Goal: Task Accomplishment & Management: Complete application form

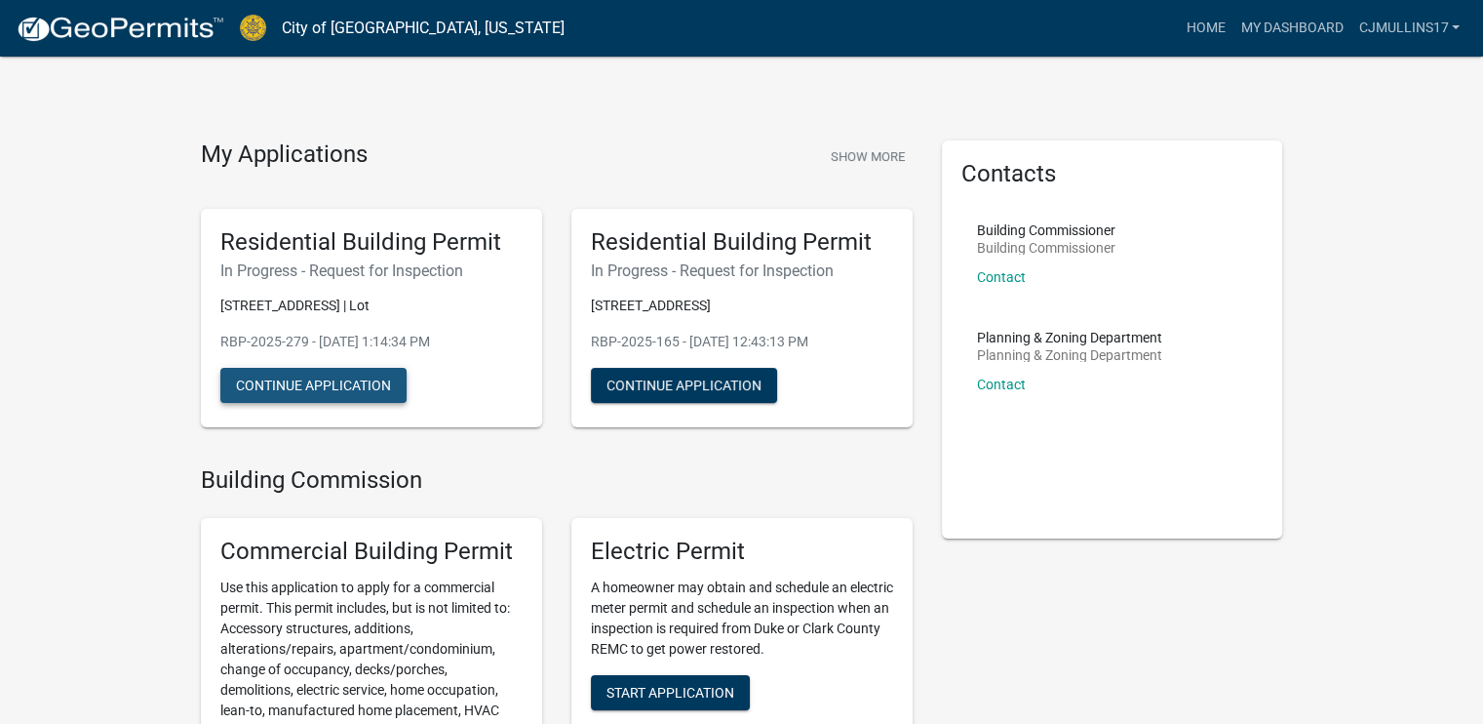
click at [343, 388] on button "Continue Application" at bounding box center [313, 385] width 186 height 35
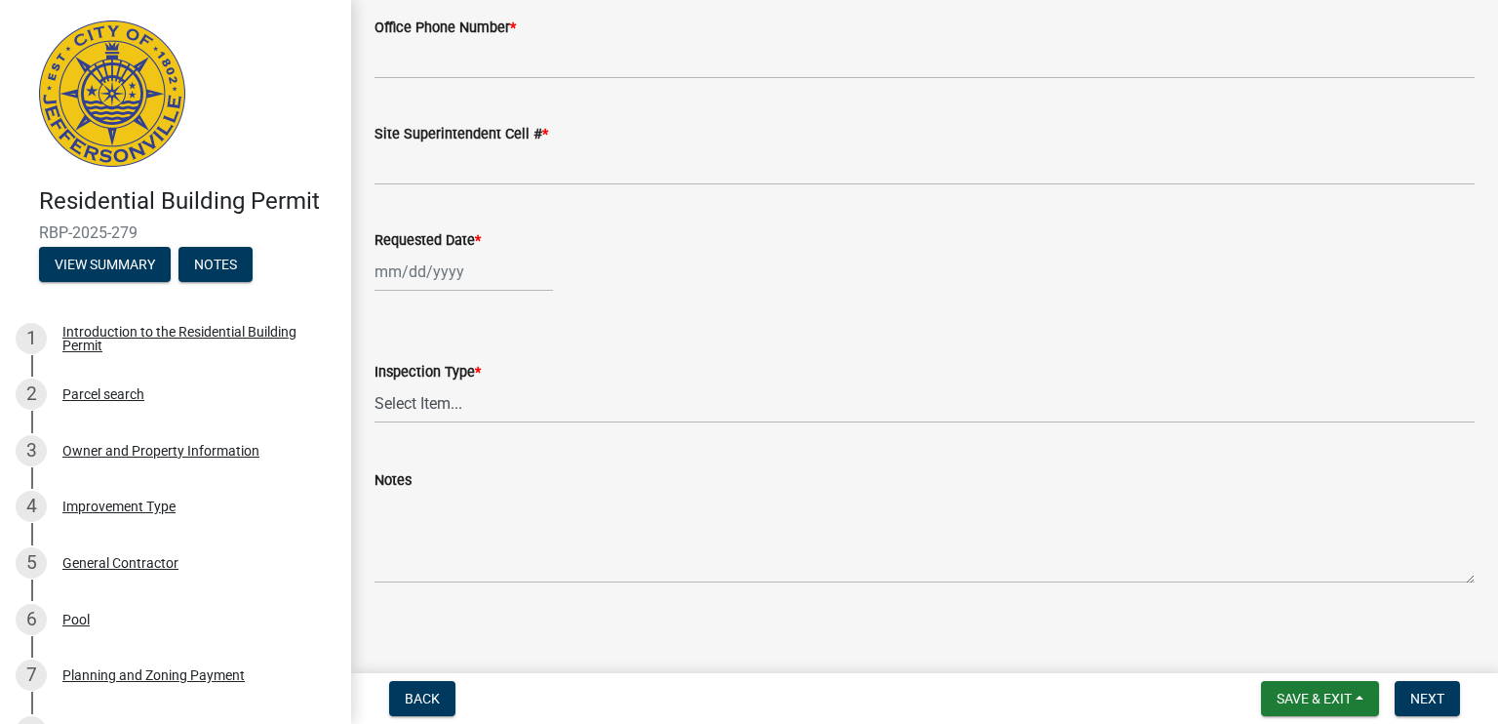
scroll to position [343, 0]
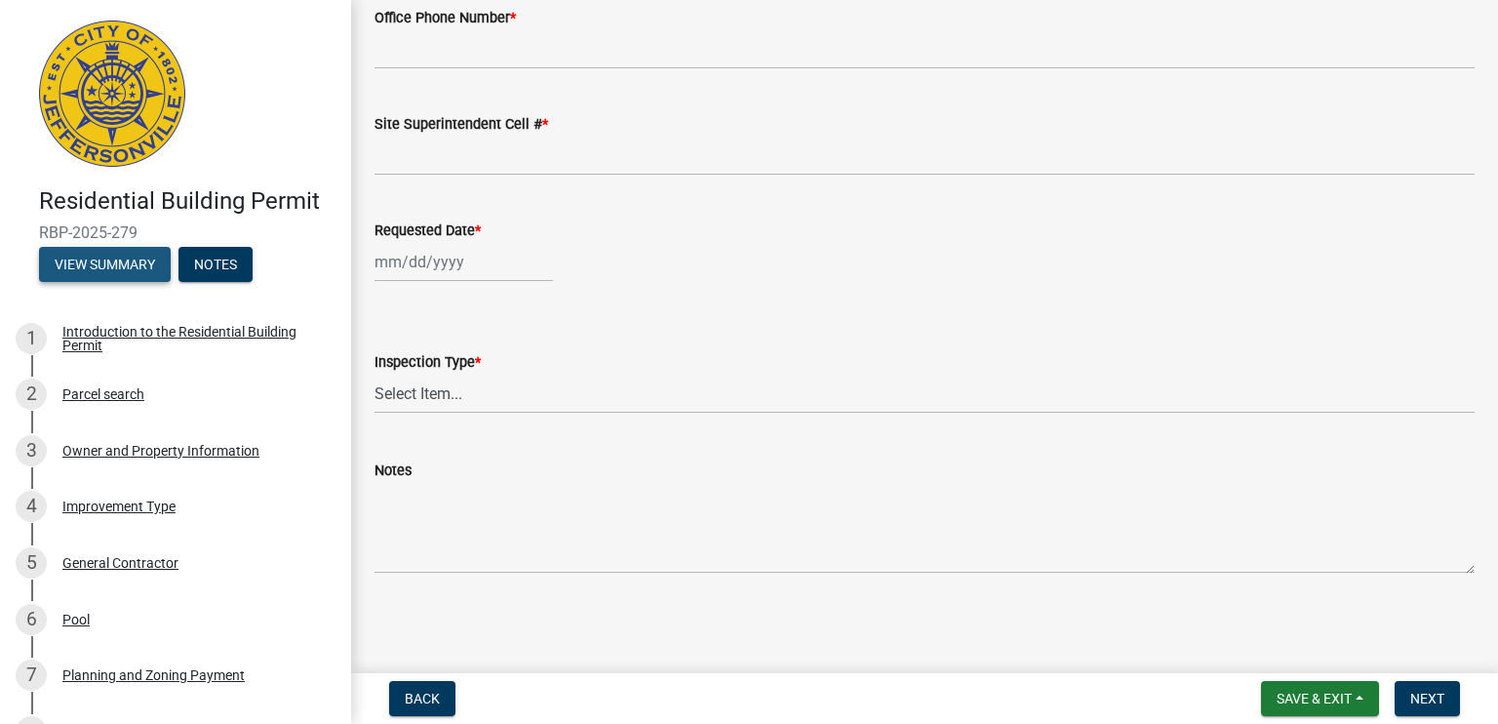
click at [112, 272] on button "View Summary" at bounding box center [105, 264] width 132 height 35
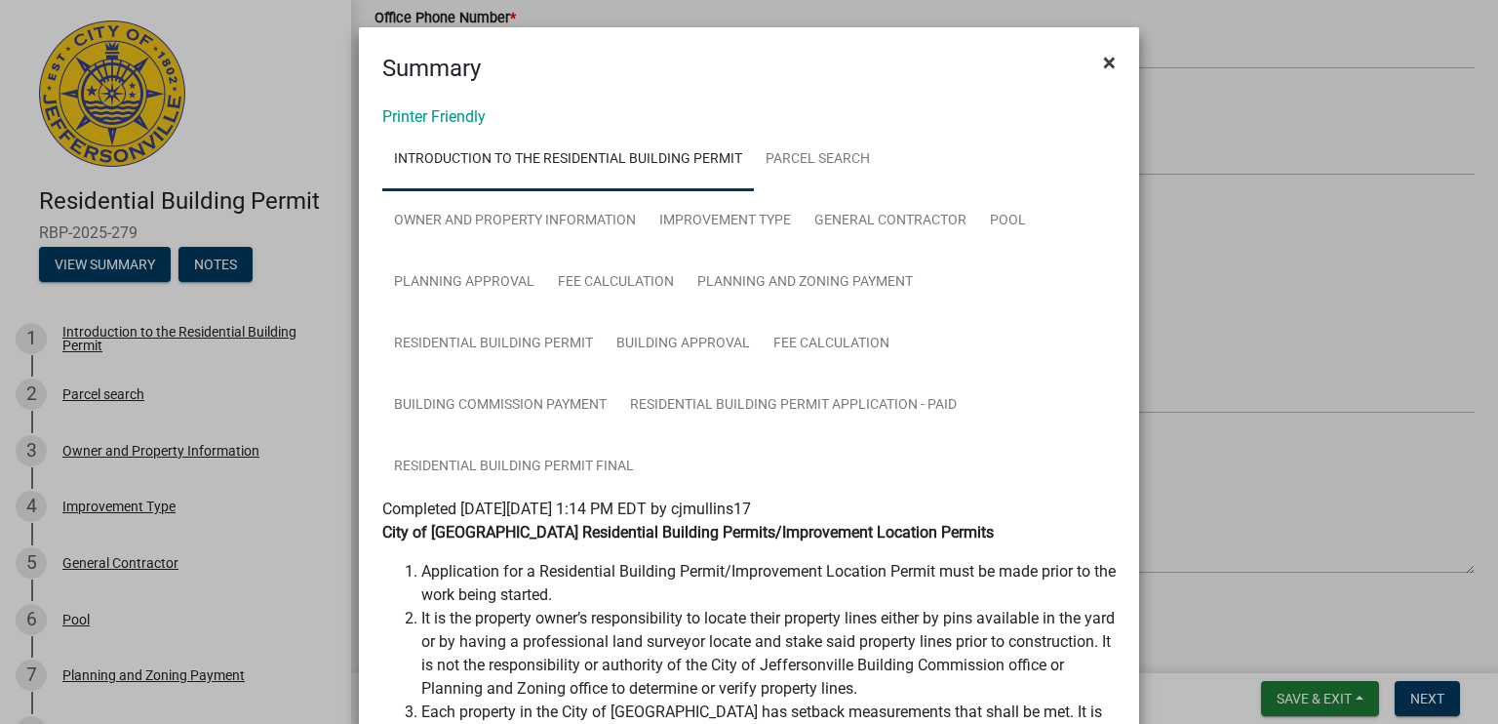
click at [1103, 61] on span "×" at bounding box center [1109, 62] width 13 height 27
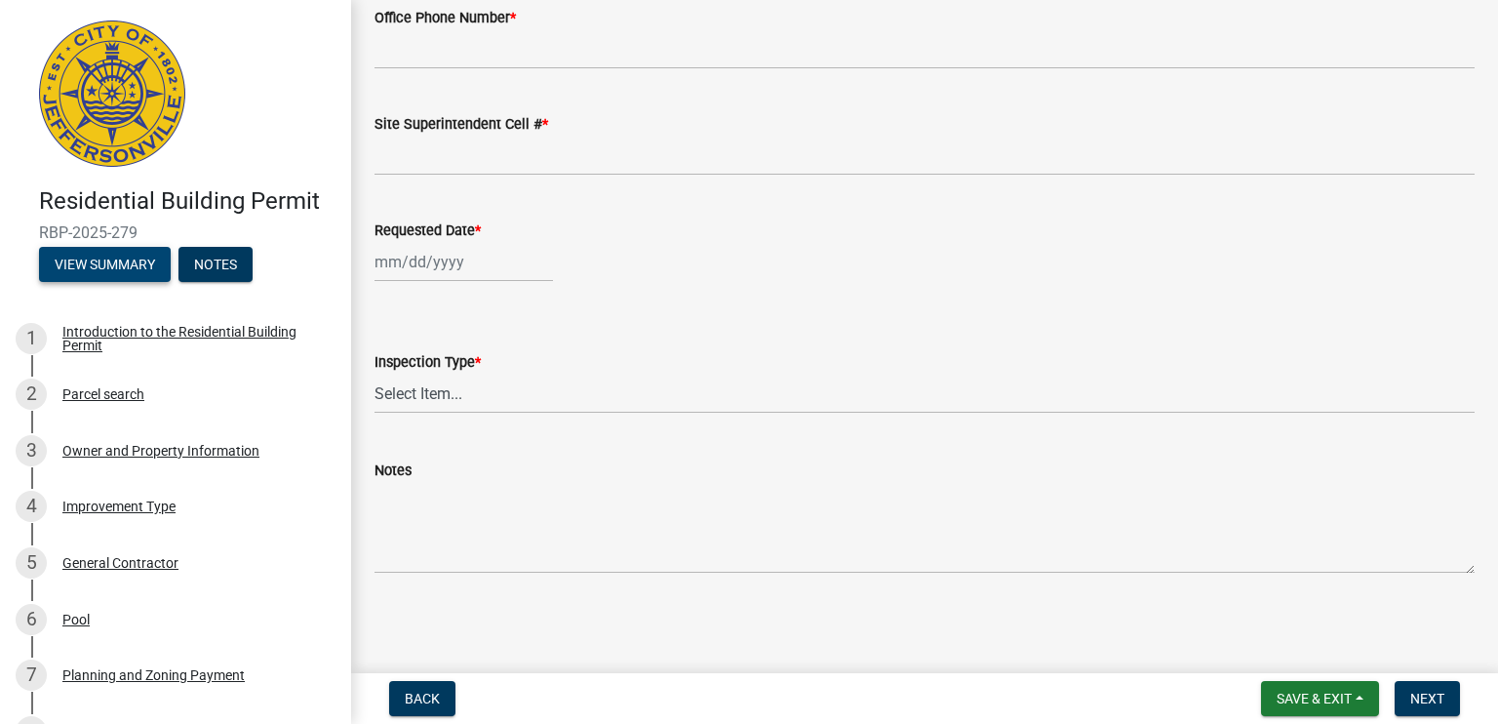
scroll to position [0, 0]
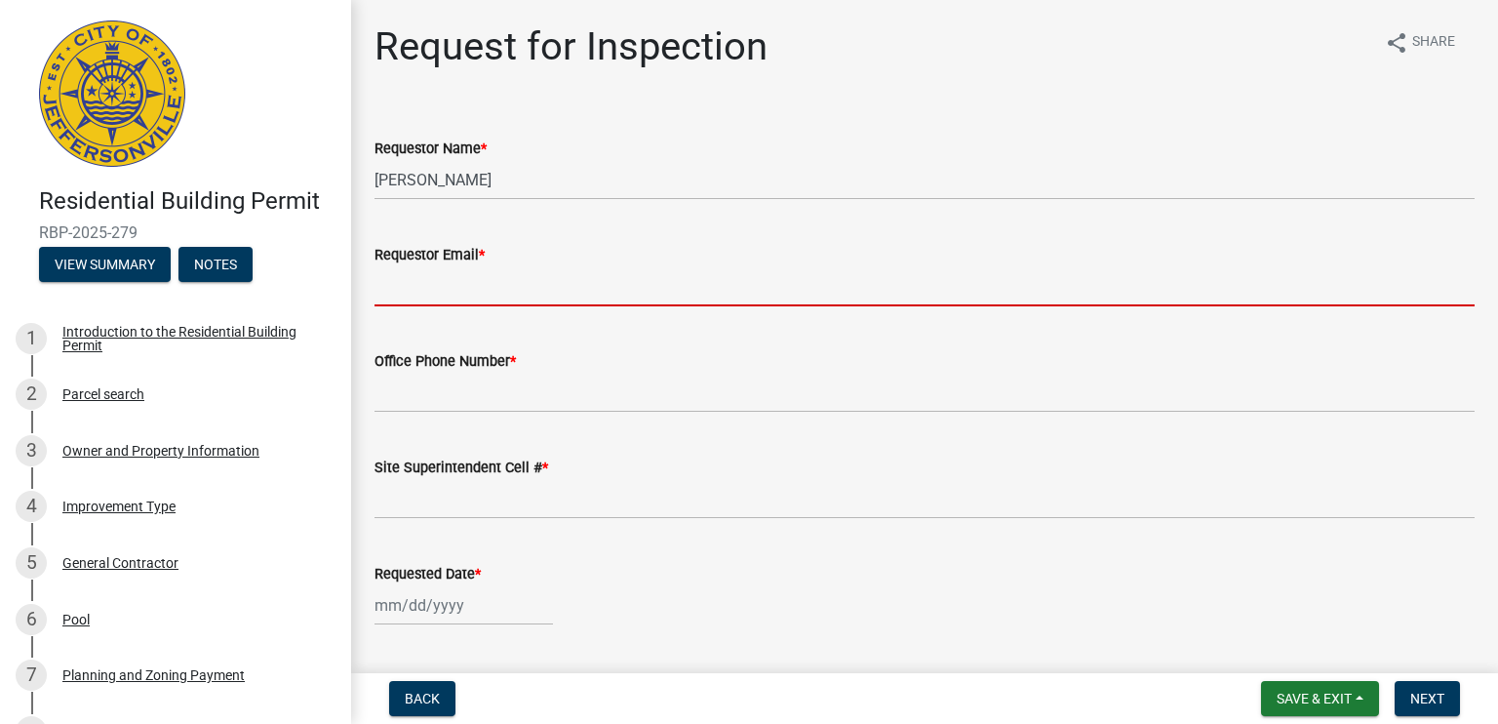
click at [453, 290] on input "Requestor Email *" at bounding box center [924, 286] width 1100 height 40
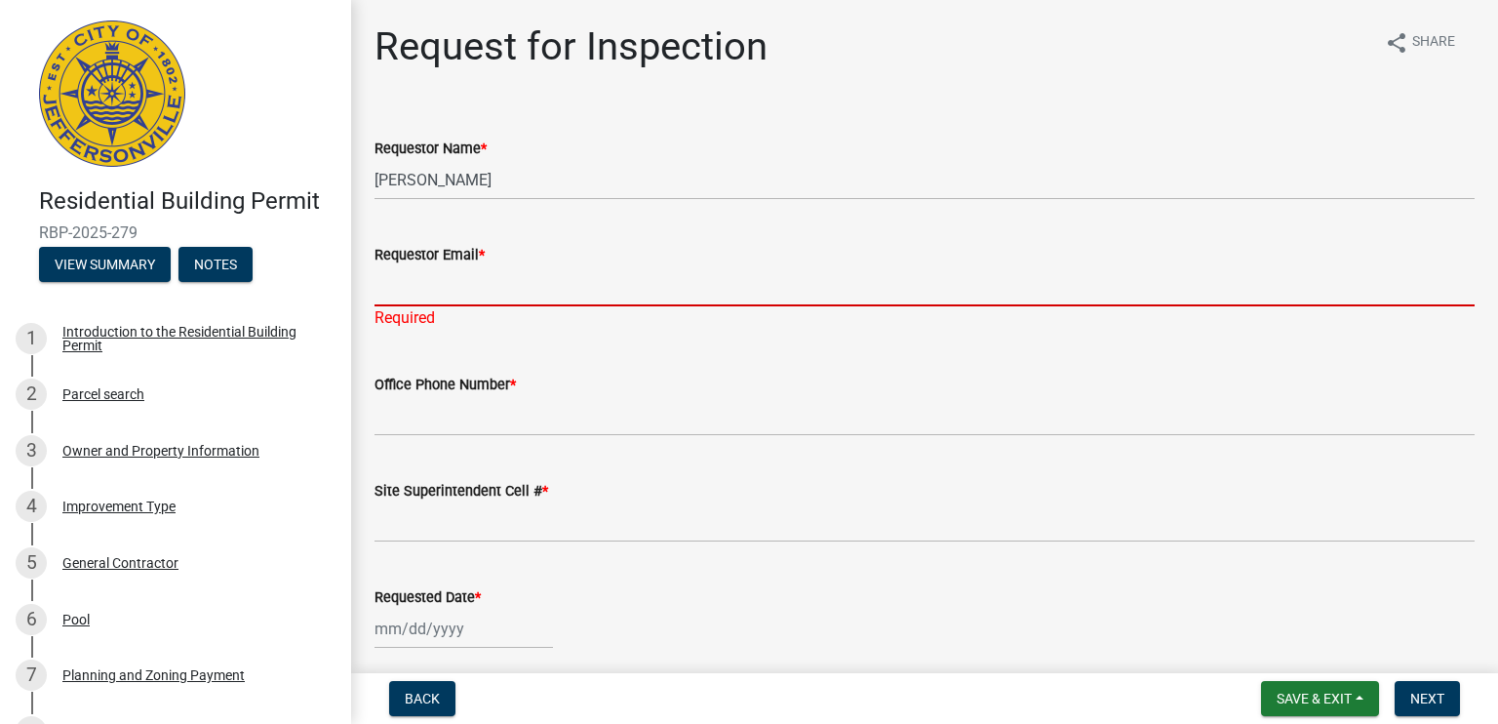
click at [546, 272] on input "Requestor Email *" at bounding box center [924, 286] width 1100 height 40
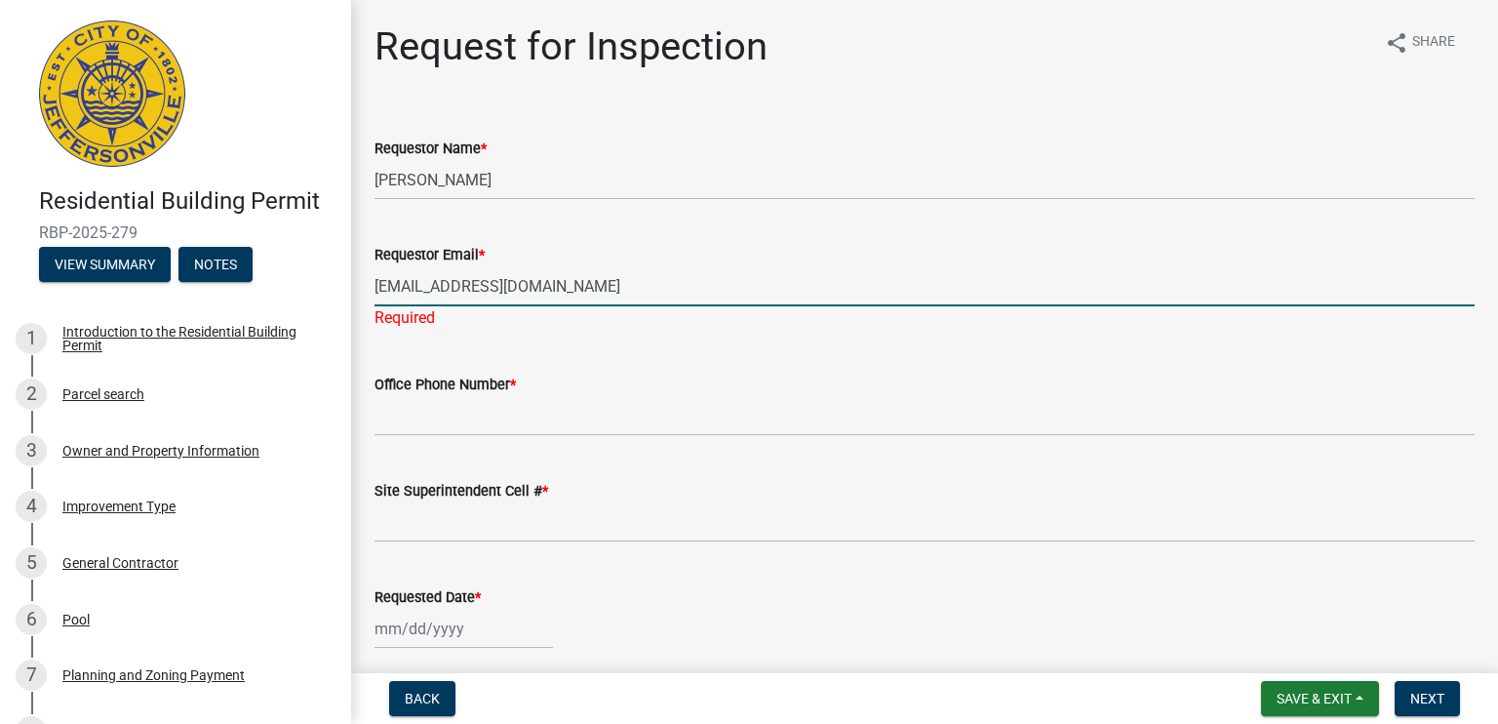
type input "[EMAIL_ADDRESS][DOMAIN_NAME]"
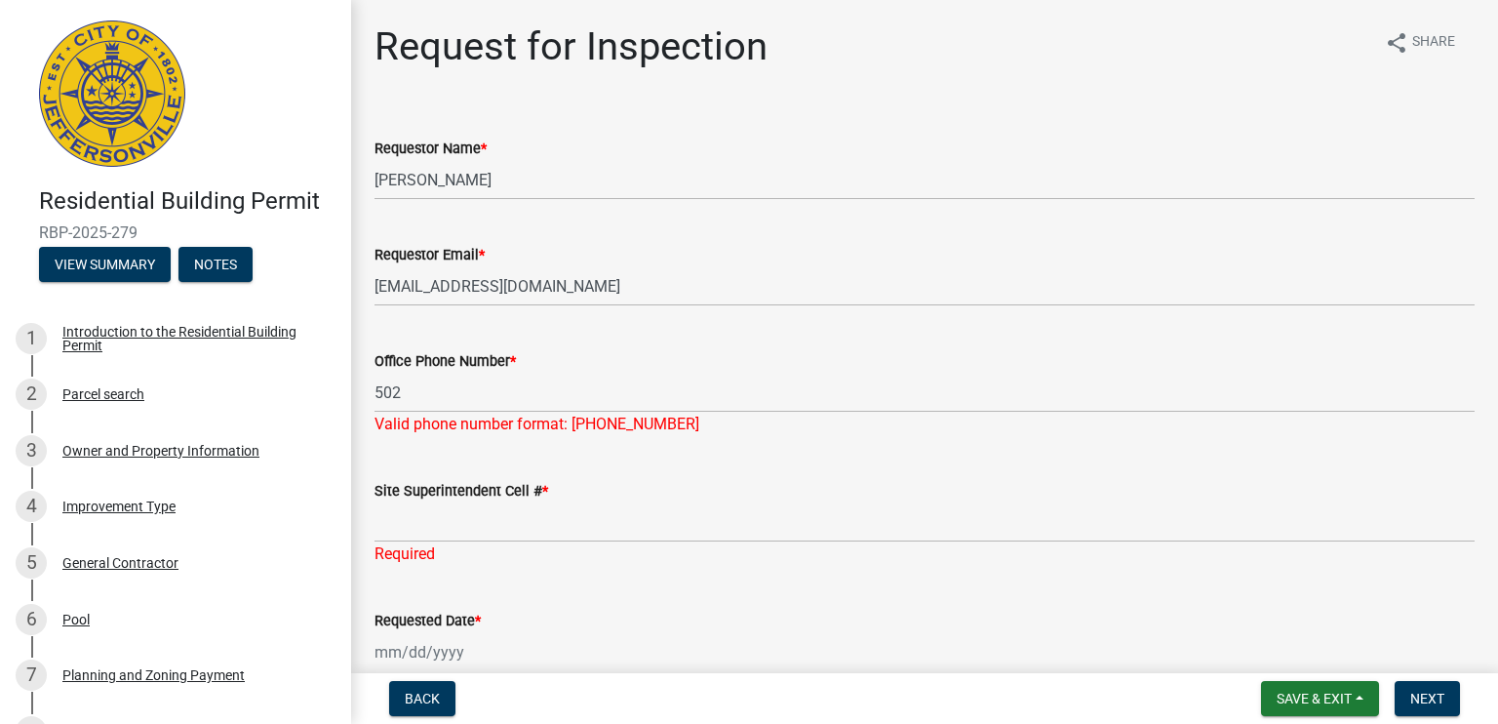
click at [468, 358] on label "Office Phone Number *" at bounding box center [444, 362] width 141 height 14
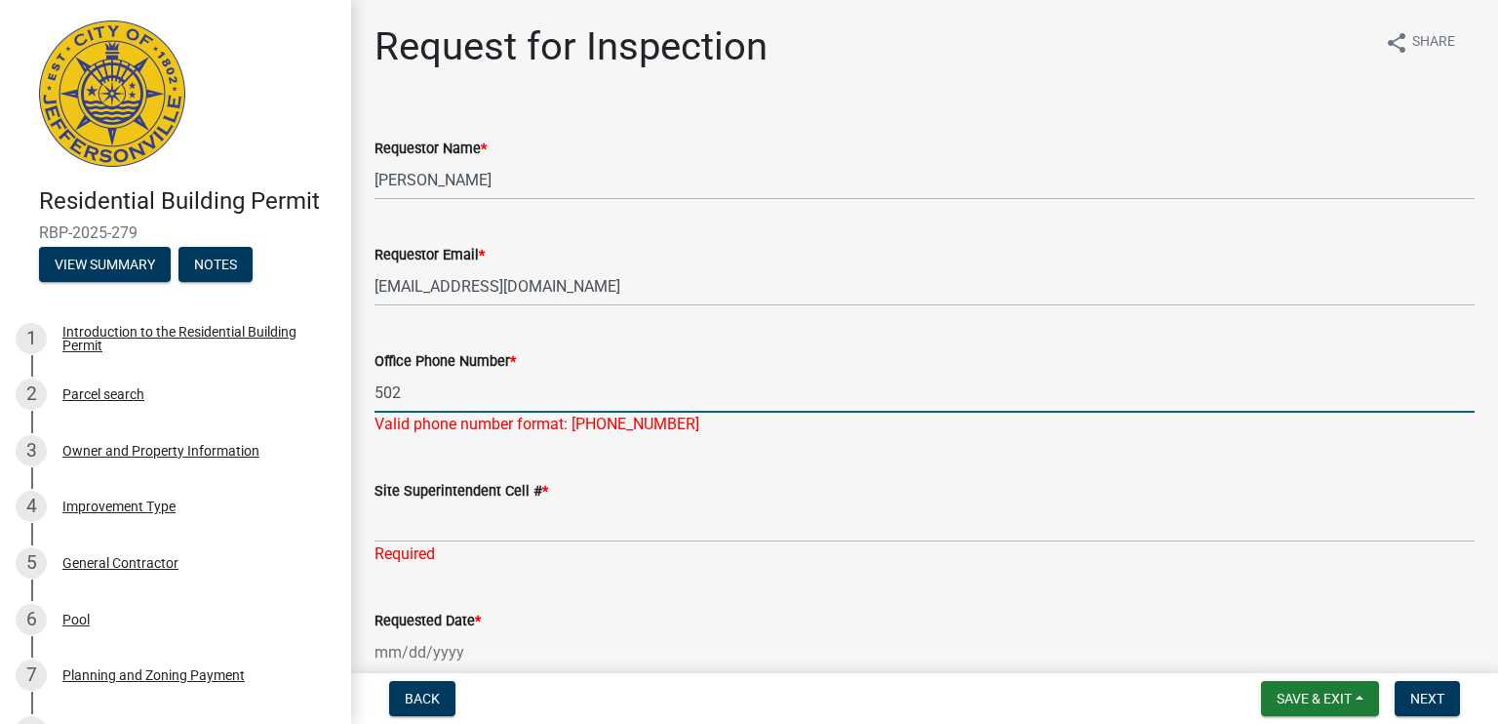
click at [468, 373] on input "502" at bounding box center [924, 393] width 1100 height 40
type input "5022718741"
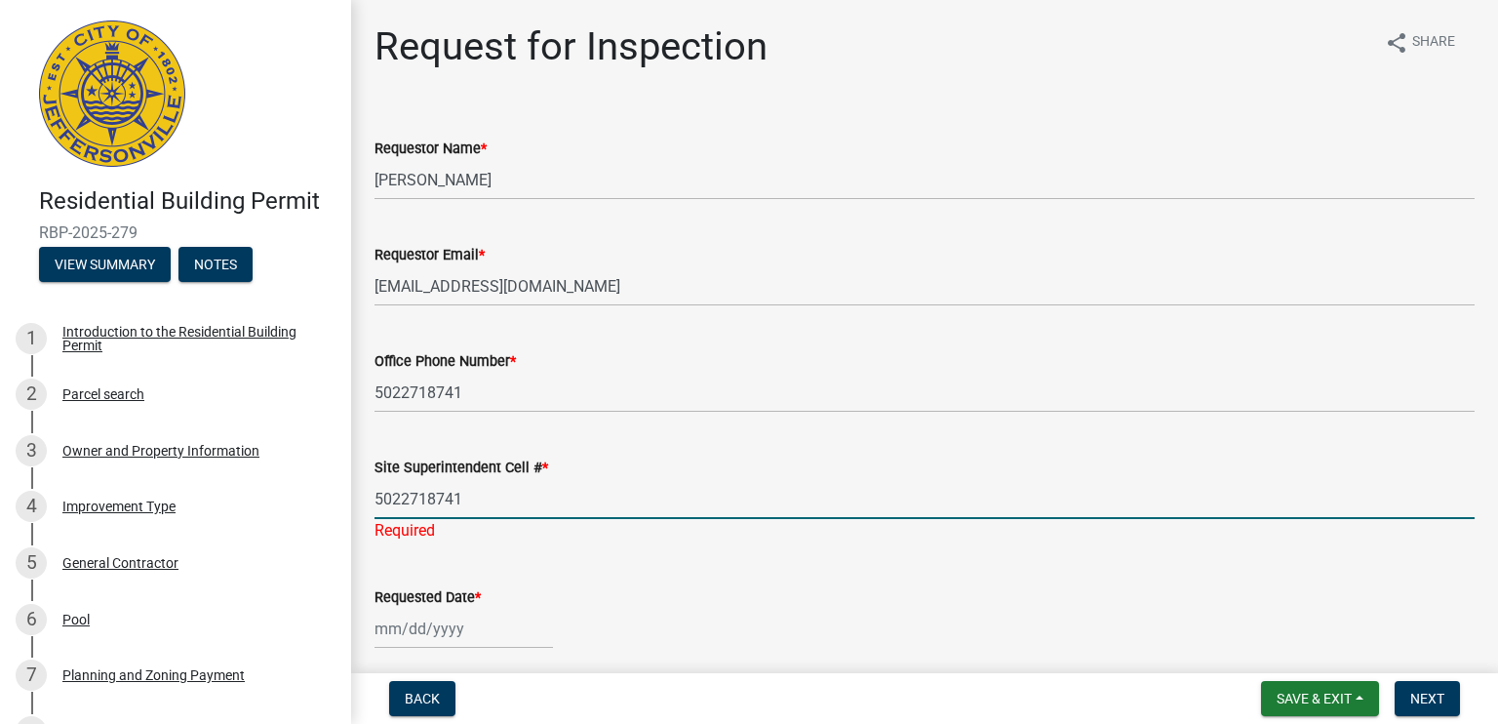
type input "5022718741"
select select "8"
select select "2025"
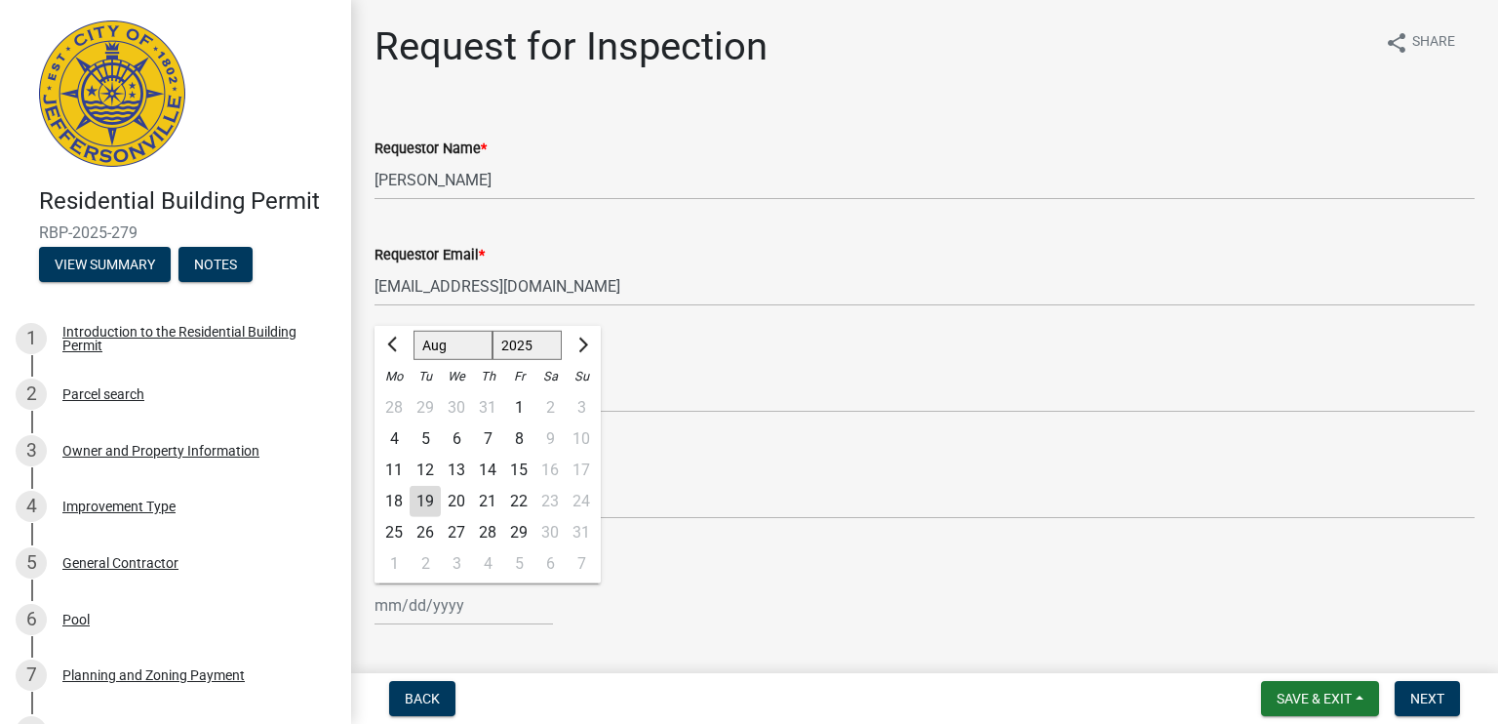
click at [424, 494] on div "19" at bounding box center [425, 501] width 31 height 31
type input "[DATE]"
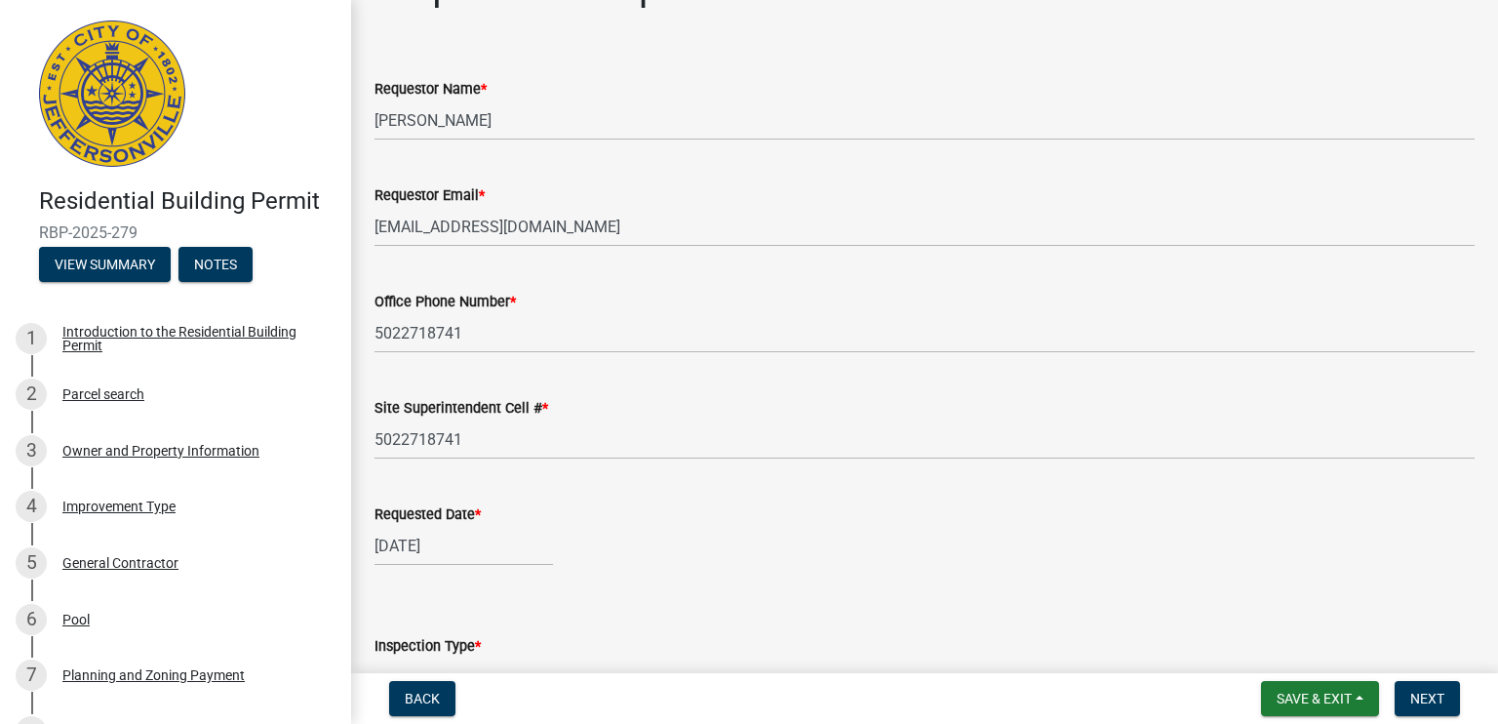
scroll to position [195, 0]
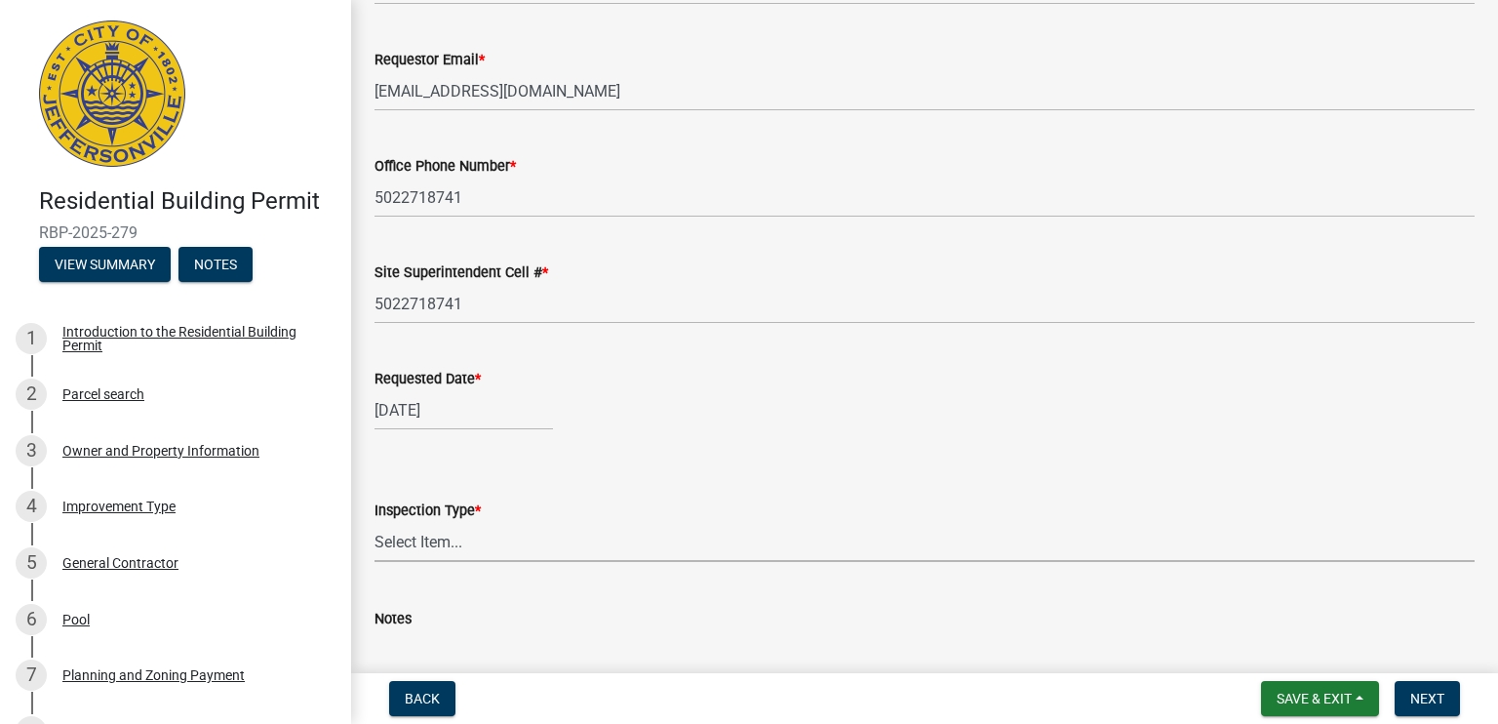
click at [471, 532] on select "Select Item... Footer Foundation Framing Final" at bounding box center [924, 542] width 1100 height 40
click at [635, 468] on div "Inspection Type * Select Item... Footer Foundation Framing Final Required" at bounding box center [924, 525] width 1100 height 155
click at [424, 696] on span "Back" at bounding box center [422, 698] width 35 height 16
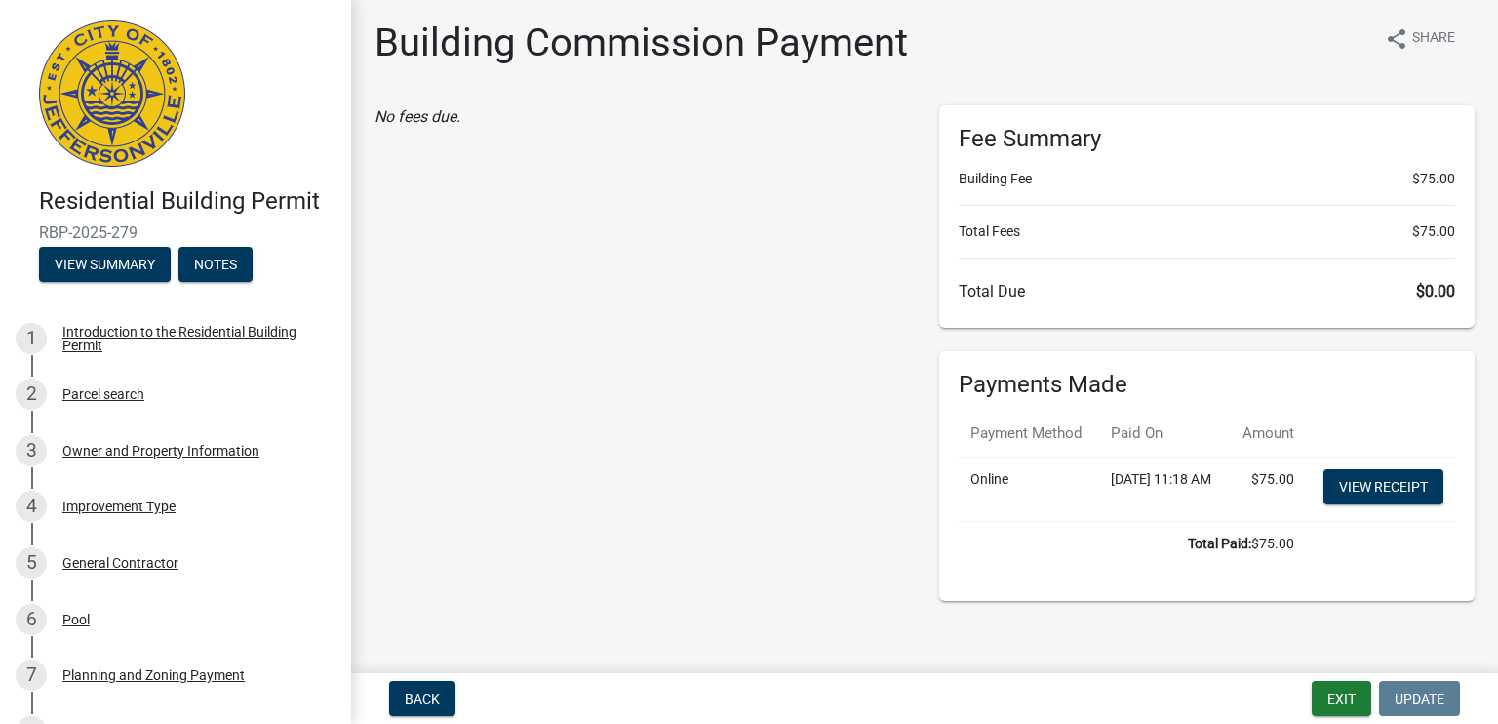
scroll to position [0, 0]
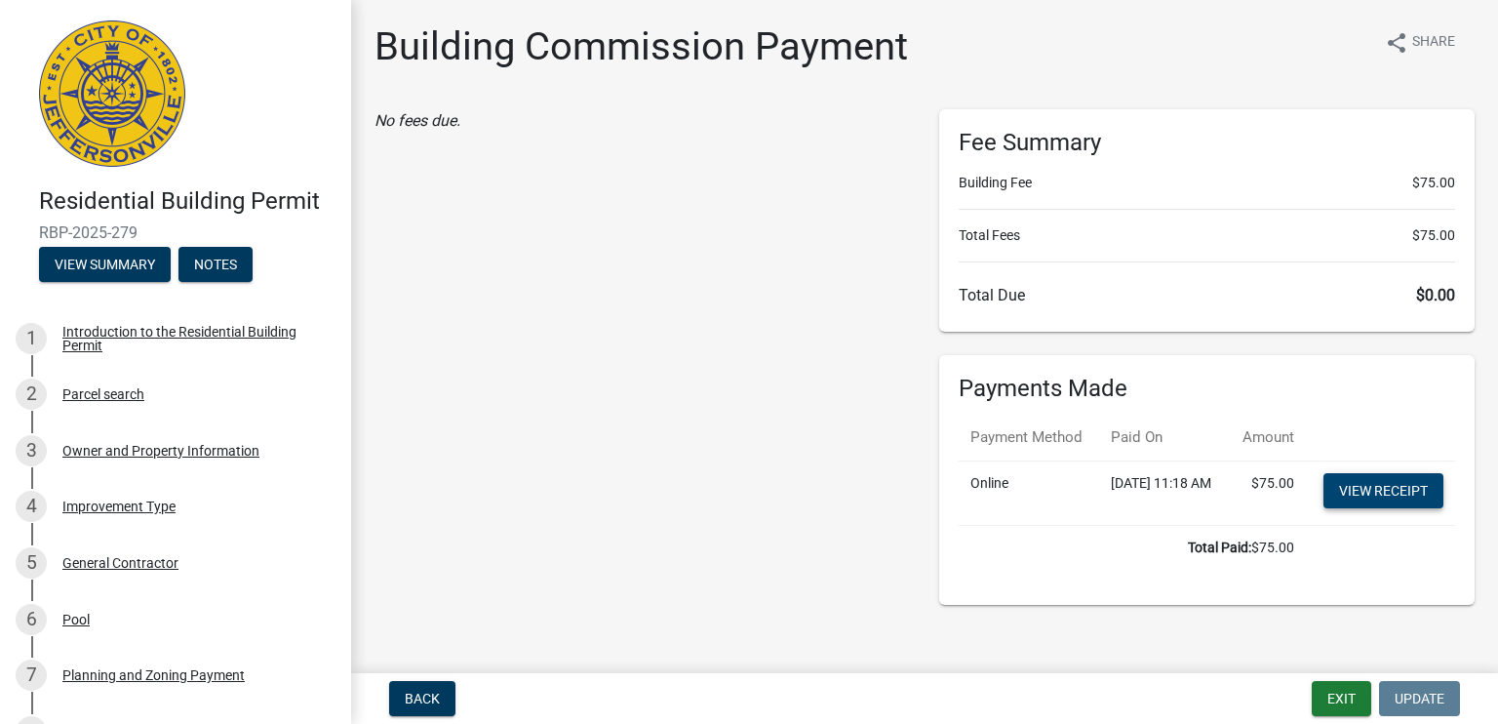
click at [1392, 508] on link "View receipt" at bounding box center [1383, 490] width 120 height 35
drag, startPoint x: 39, startPoint y: 229, endPoint x: 158, endPoint y: 233, distance: 119.0
click at [158, 233] on span "RBP-2025-279" at bounding box center [175, 232] width 273 height 19
click at [1334, 697] on button "Exit" at bounding box center [1341, 698] width 59 height 35
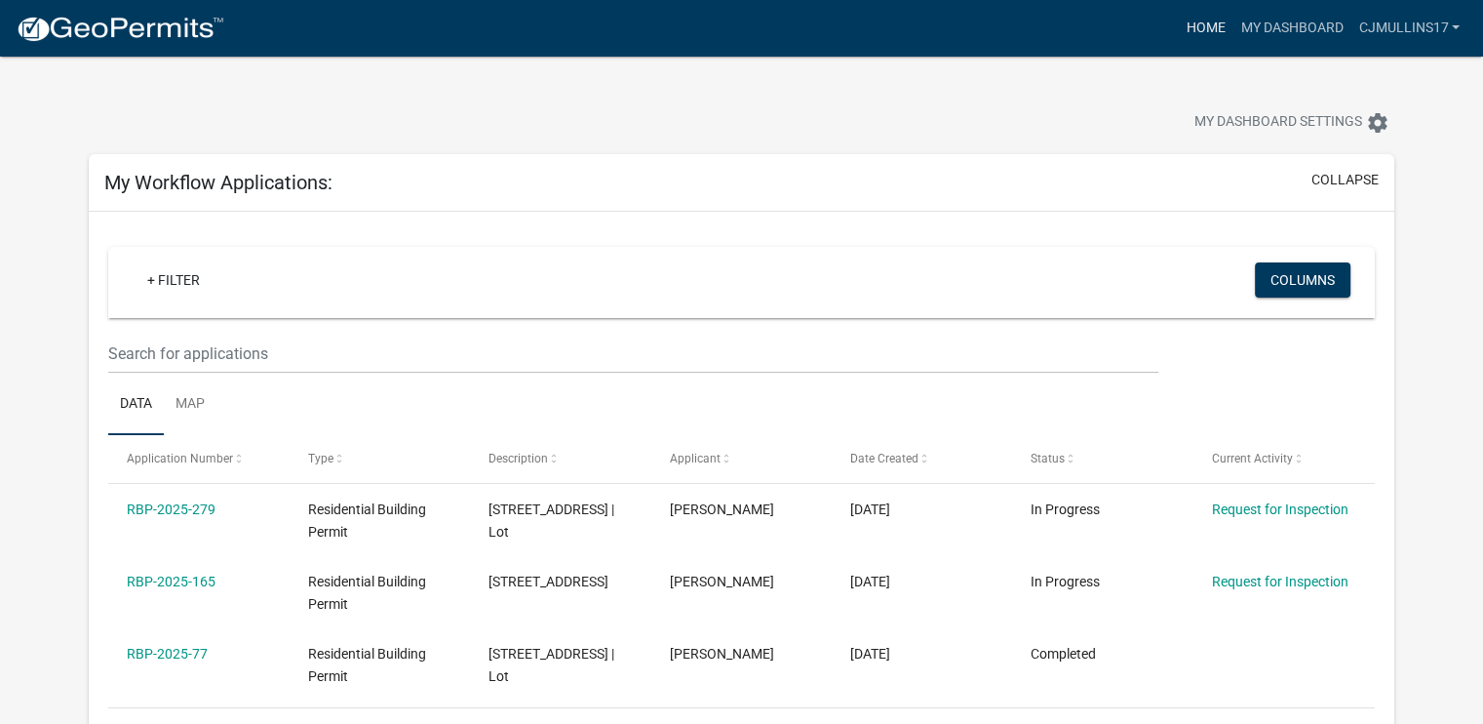
click at [1198, 26] on link "Home" at bounding box center [1205, 28] width 55 height 37
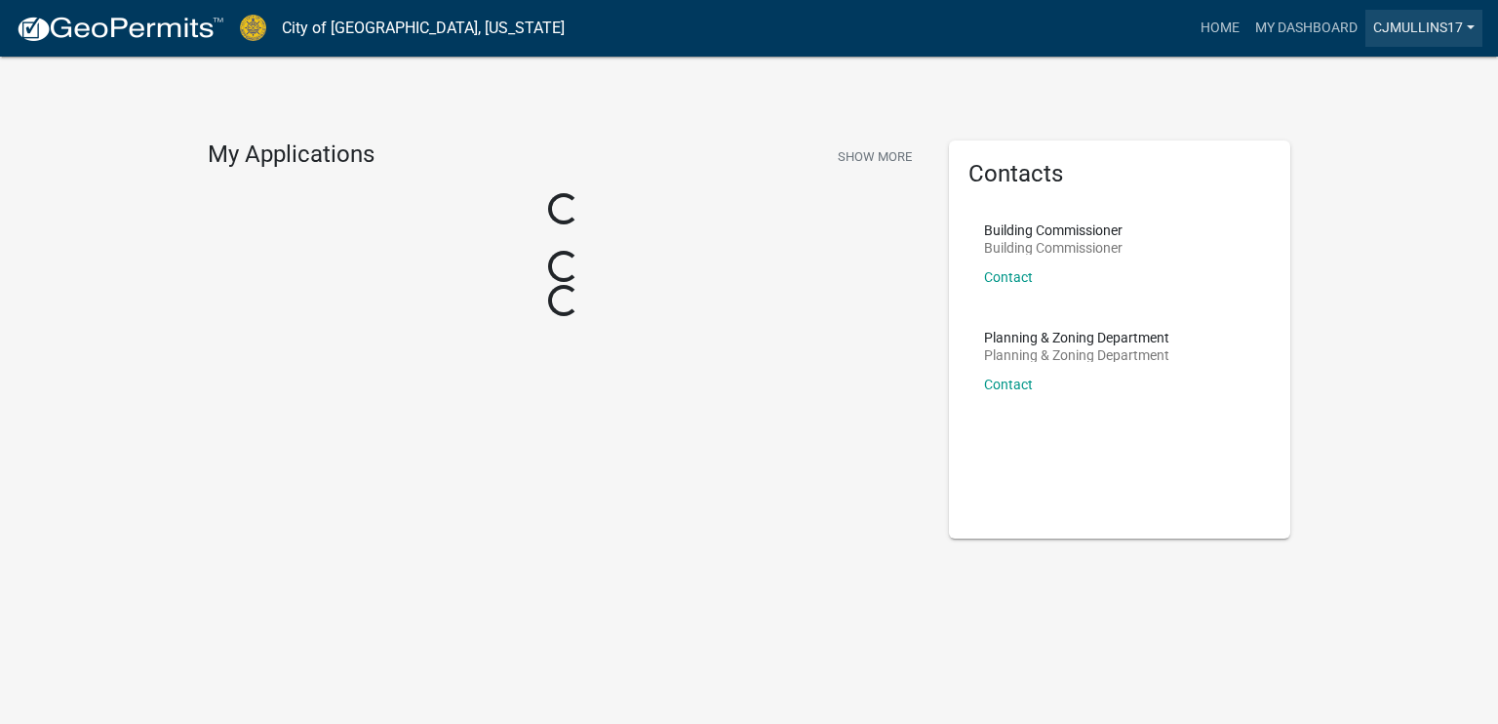
click at [1407, 21] on link "cjmullins17" at bounding box center [1423, 28] width 117 height 37
click at [1387, 142] on link "Logout" at bounding box center [1404, 143] width 156 height 47
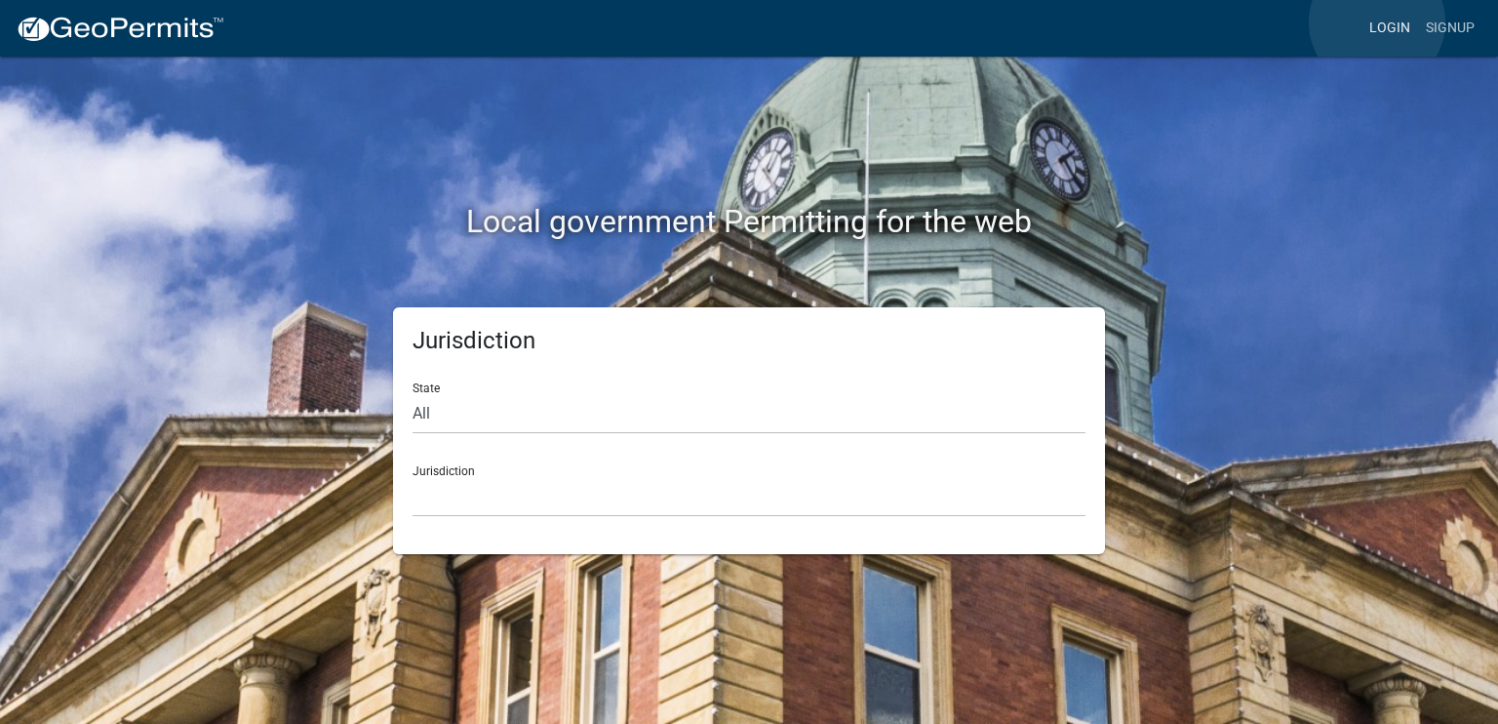
click at [1377, 22] on link "Login" at bounding box center [1389, 28] width 57 height 37
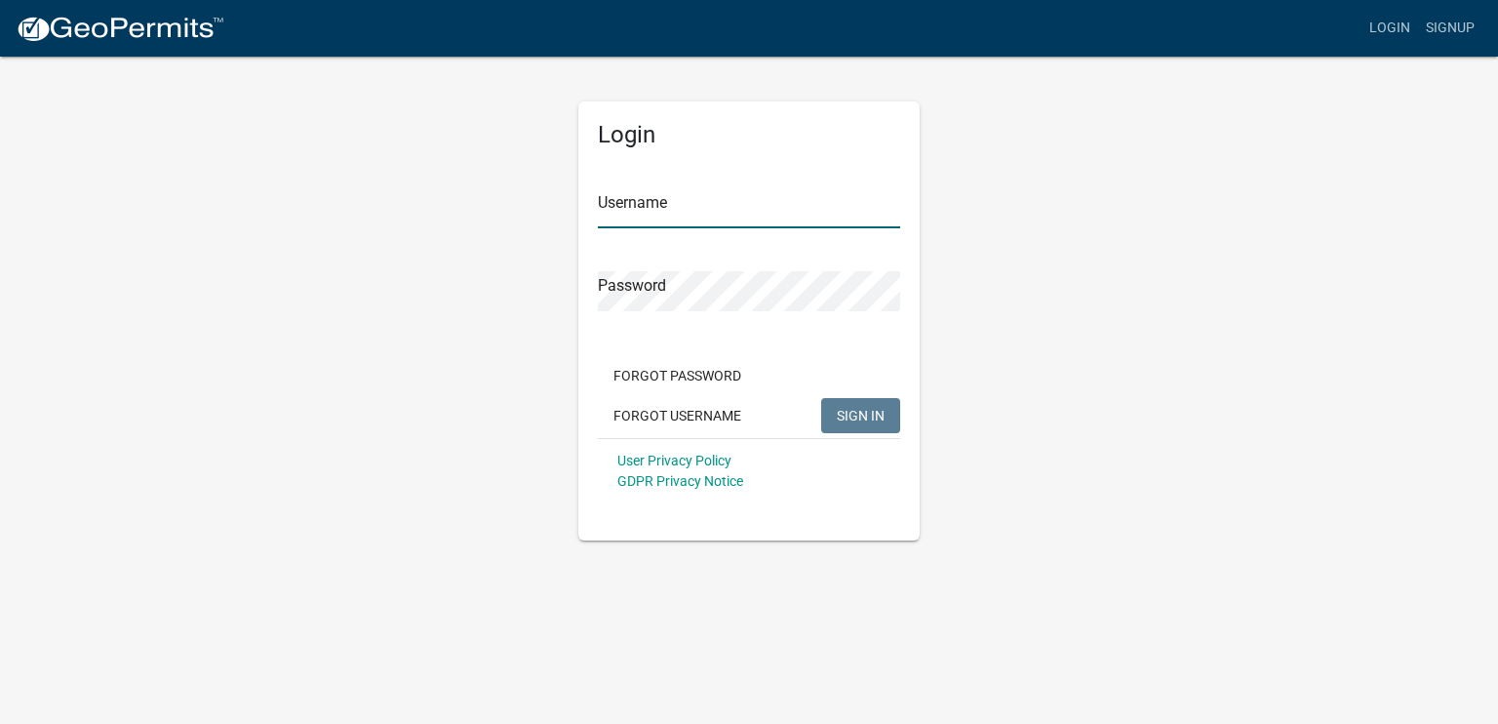
type input "cjmullins17"
